Goal: Information Seeking & Learning: Learn about a topic

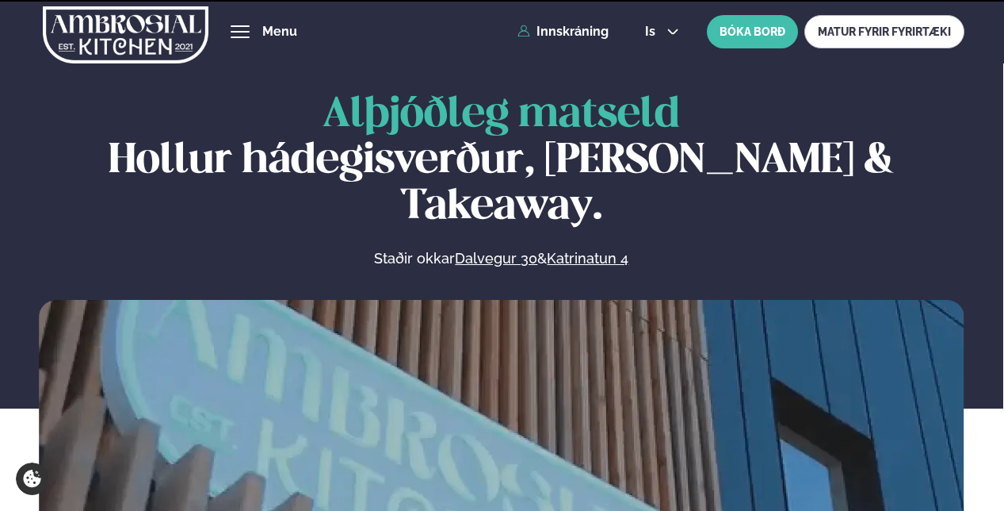
scroll to position [713, 0]
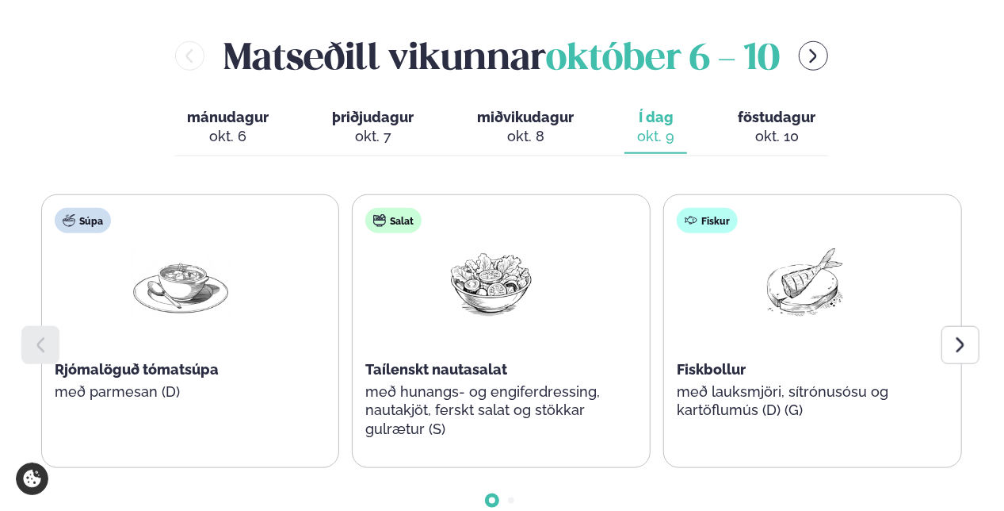
click at [766, 127] on div "okt. 10" at bounding box center [777, 136] width 78 height 19
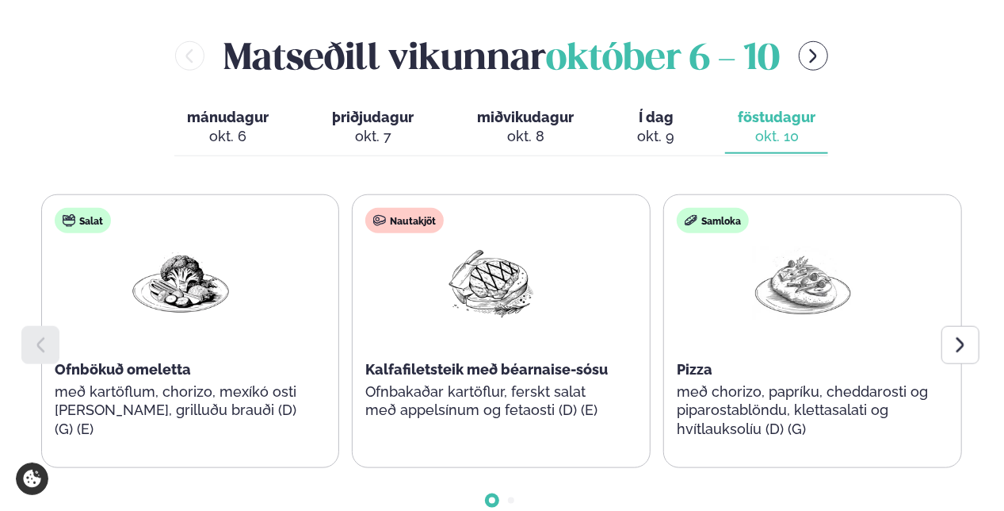
click at [961, 337] on icon at bounding box center [961, 344] width 8 height 15
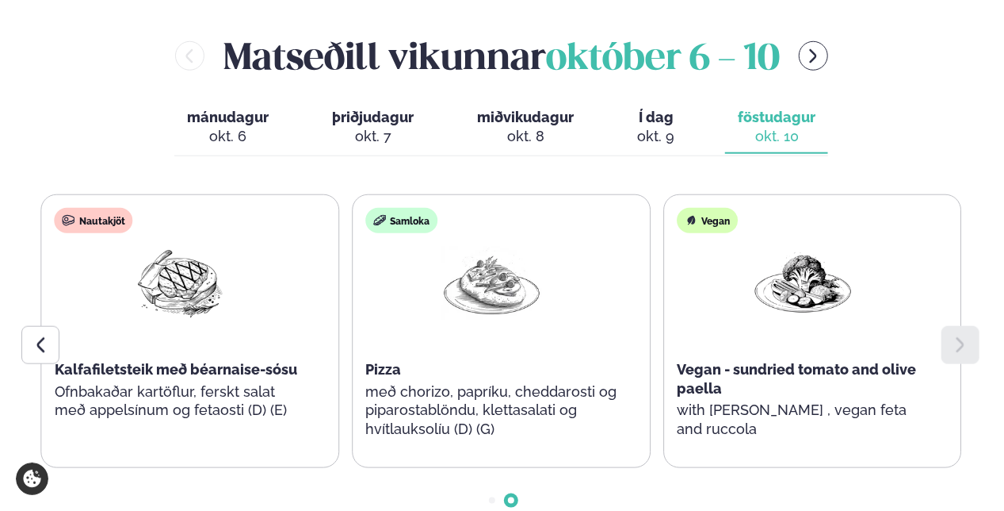
click at [50, 326] on div at bounding box center [40, 345] width 38 height 38
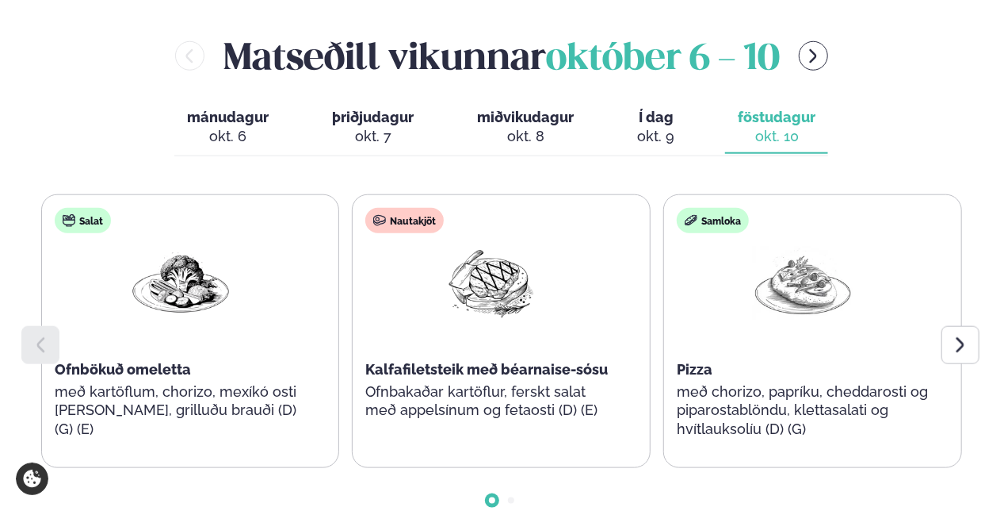
click at [957, 335] on icon at bounding box center [960, 344] width 19 height 19
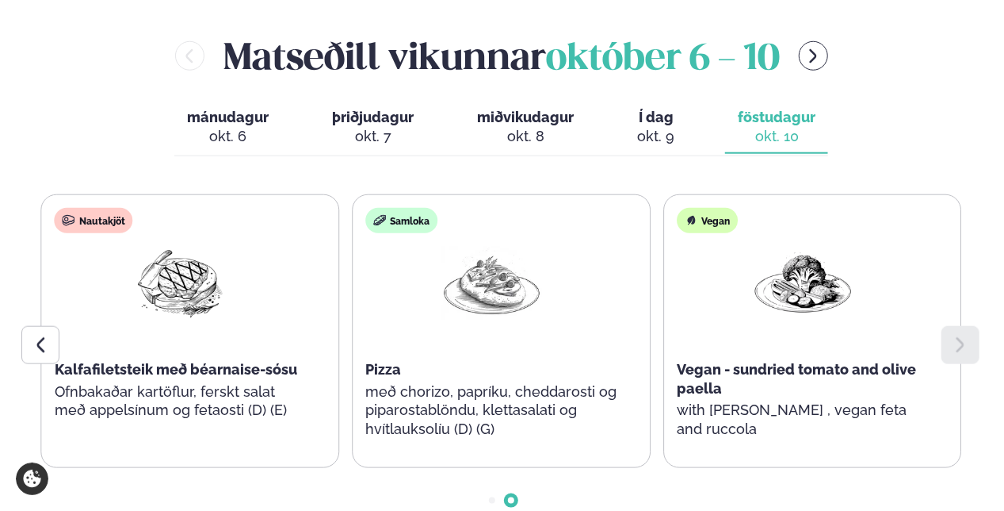
click at [957, 335] on icon at bounding box center [960, 344] width 19 height 19
click at [951, 125] on div "[PERSON_NAME] [DATE] - [DATE] [PERSON_NAME]. [DATE] þriðjudagur þri. [DATE] mið…" at bounding box center [502, 282] width 924 height 505
click at [656, 108] on span "Í dag" at bounding box center [655, 117] width 37 height 19
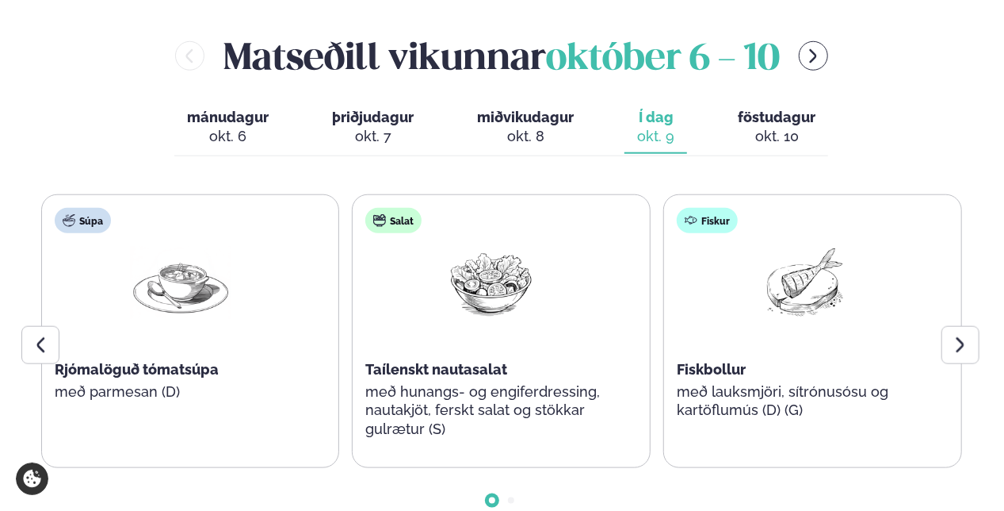
click at [972, 326] on div at bounding box center [961, 345] width 38 height 38
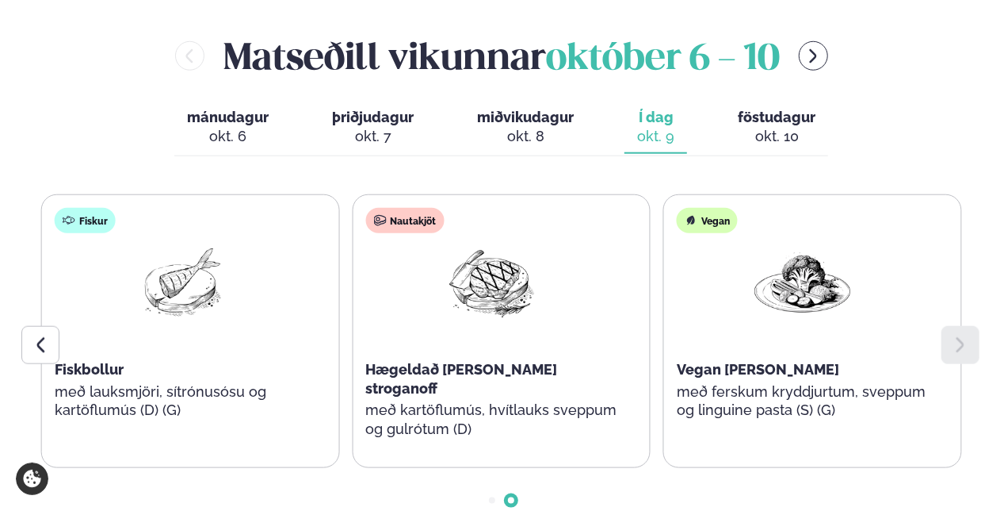
click at [795, 109] on span "föstudagur" at bounding box center [777, 117] width 78 height 17
